Goal: Transaction & Acquisition: Purchase product/service

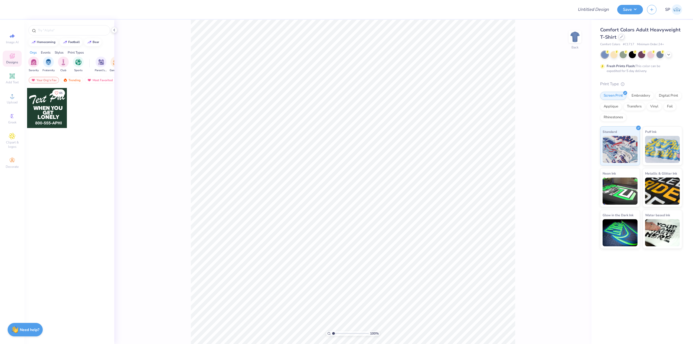
click at [621, 38] on icon at bounding box center [622, 37] width 2 height 2
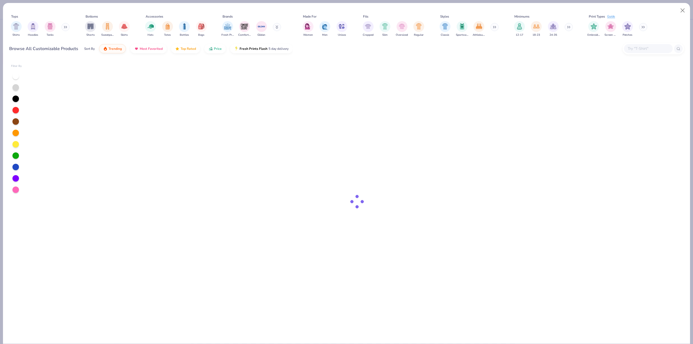
click at [638, 45] on div at bounding box center [648, 48] width 49 height 9
paste input "FP52"
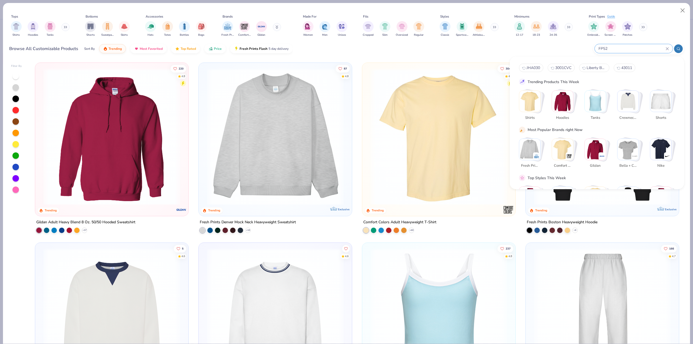
type input "FP52"
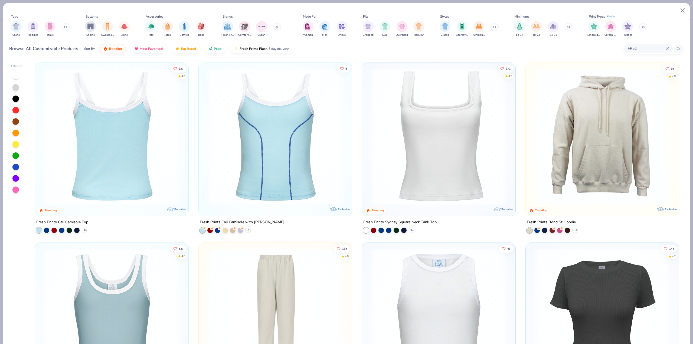
click at [135, 149] on img at bounding box center [112, 136] width 142 height 137
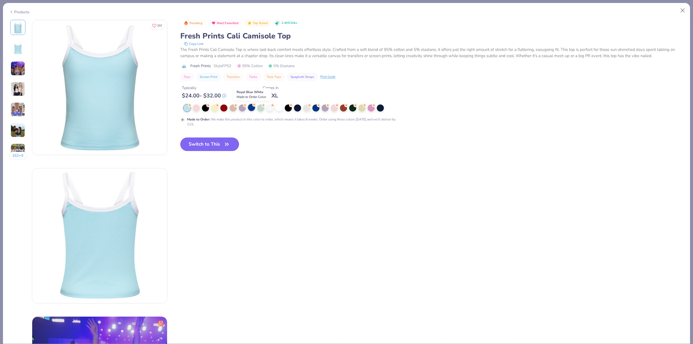
click at [249, 108] on div at bounding box center [251, 107] width 7 height 7
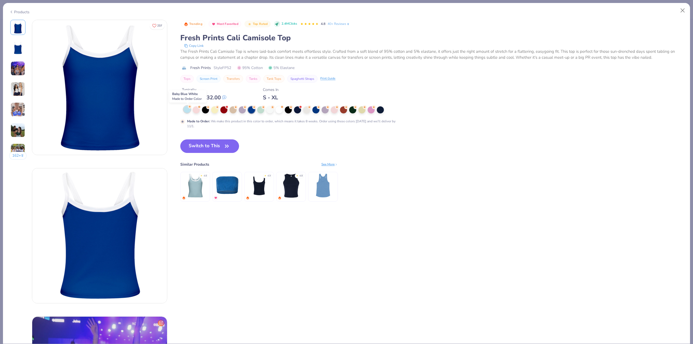
click at [189, 112] on div at bounding box center [187, 109] width 7 height 7
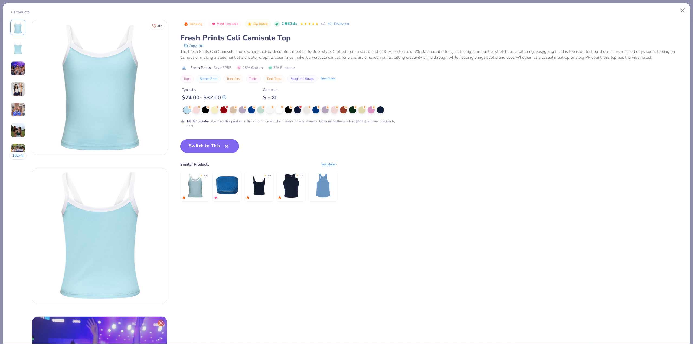
click at [214, 147] on button "Switch to This" at bounding box center [209, 146] width 59 height 14
type textarea "x"
